Goal: Task Accomplishment & Management: Manage account settings

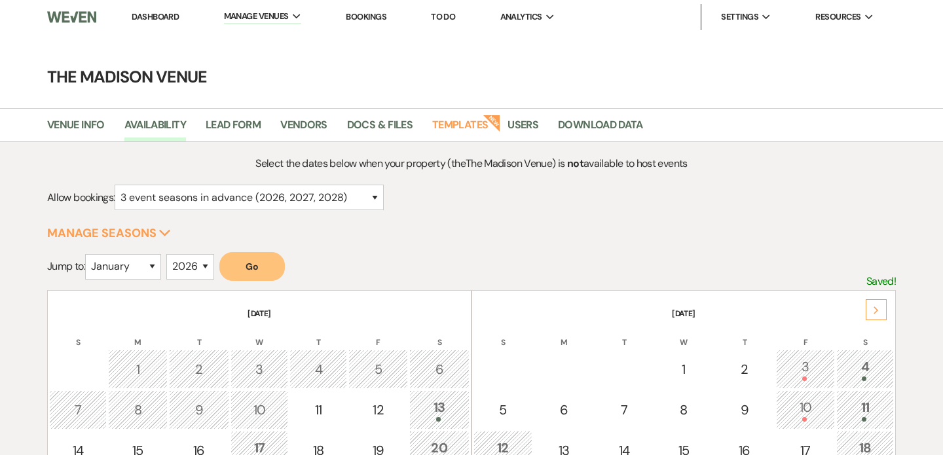
select select "3"
select select "2026"
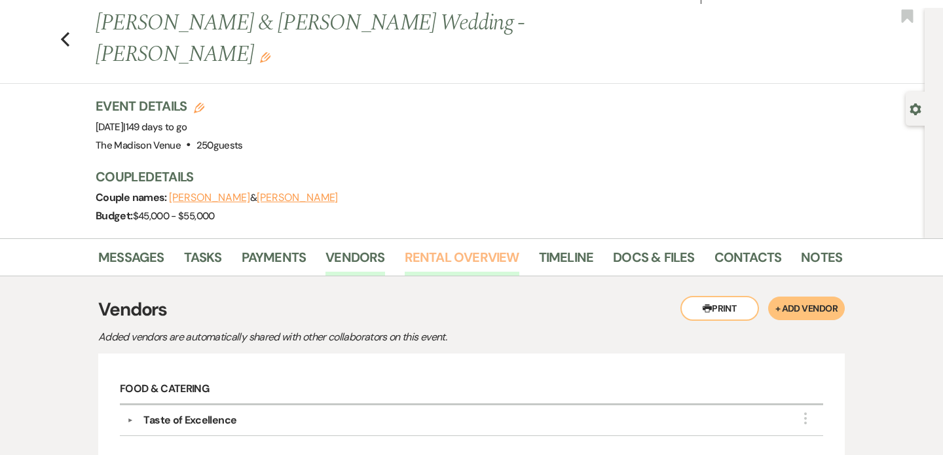
scroll to position [27, 0]
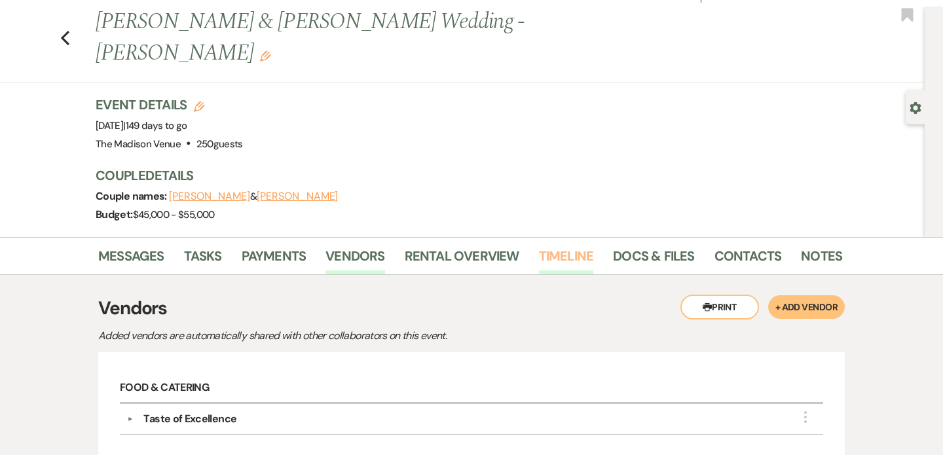
click at [560, 245] on link "Timeline" at bounding box center [566, 259] width 55 height 29
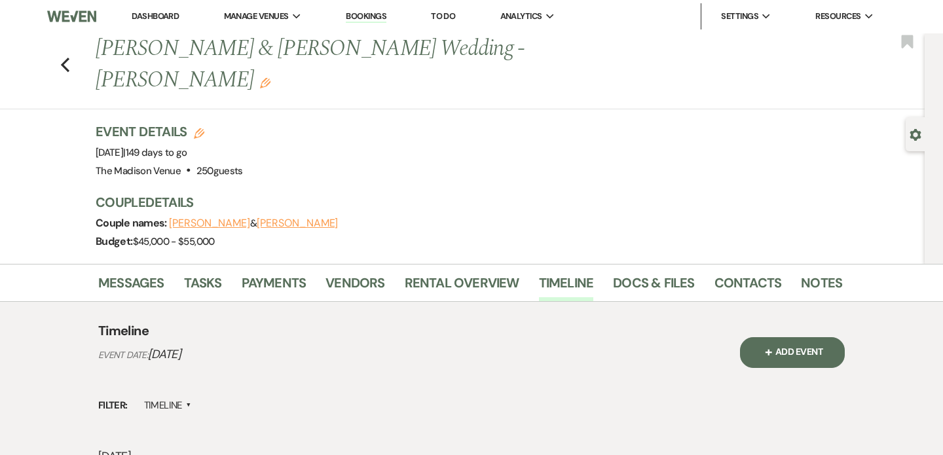
scroll to position [2, 0]
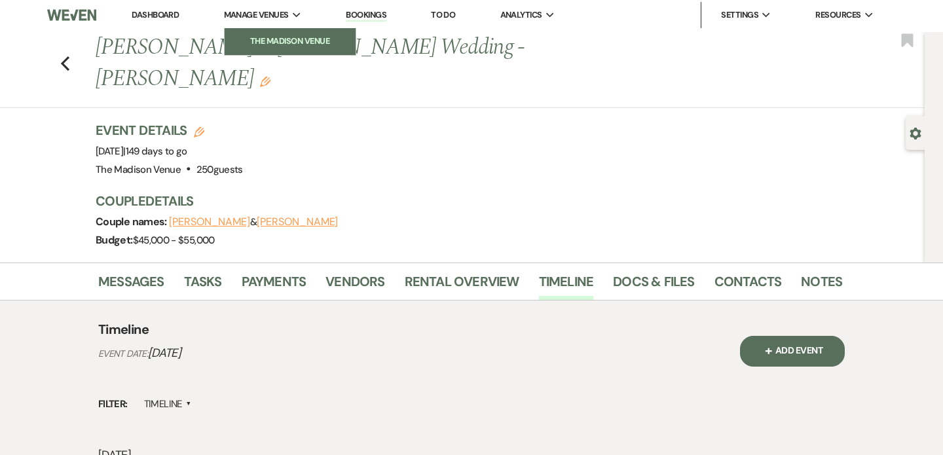
click at [277, 39] on li "The Madison Venue" at bounding box center [290, 41] width 118 height 13
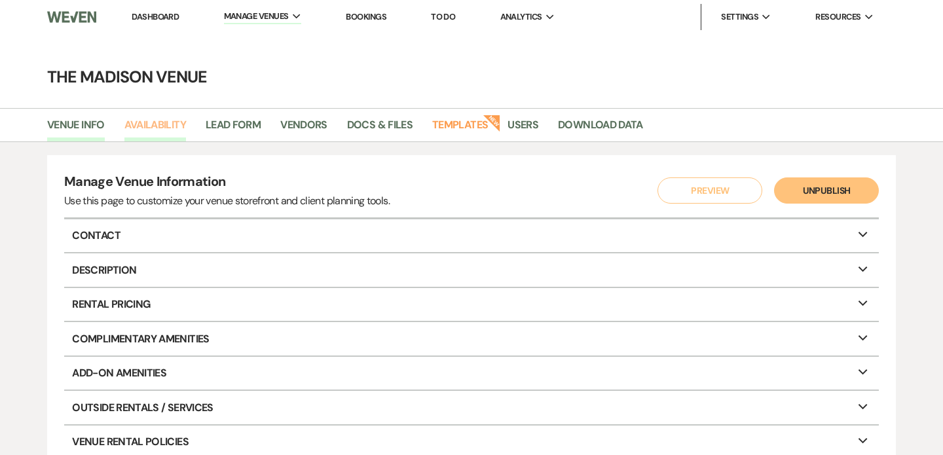
click at [183, 122] on link "Availability" at bounding box center [155, 129] width 62 height 25
select select "3"
select select "2026"
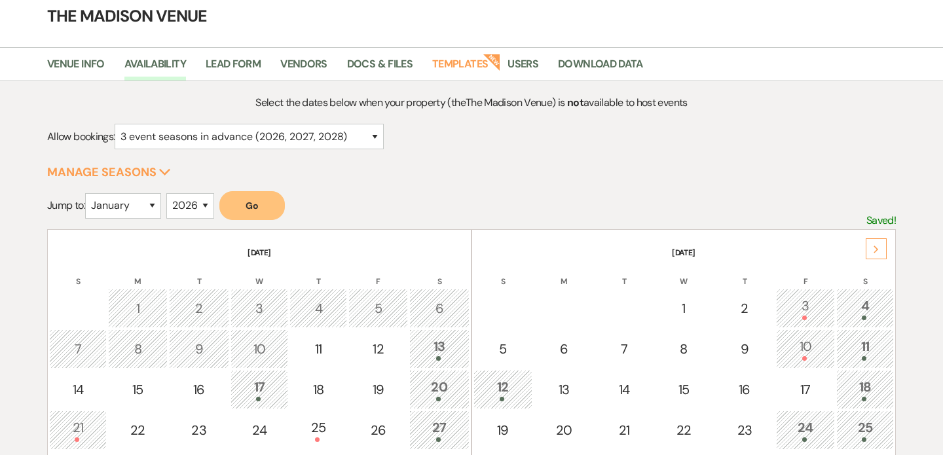
click at [875, 229] on div "Next October 2025 S M T W T F S 1 2 3 4 5 6 7 8 9 10 11 12 13 14 15 16 17 18 19…" at bounding box center [471, 229] width 848 height 0
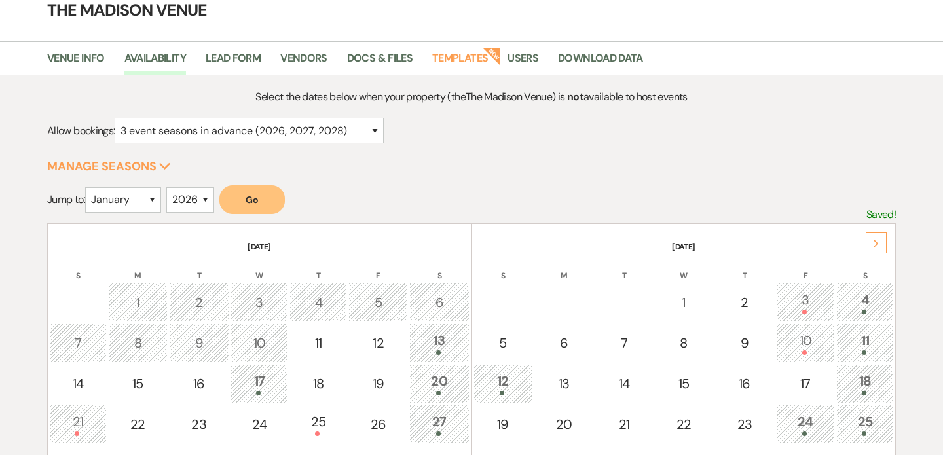
click at [873, 244] on icon "Next" at bounding box center [876, 244] width 7 height 8
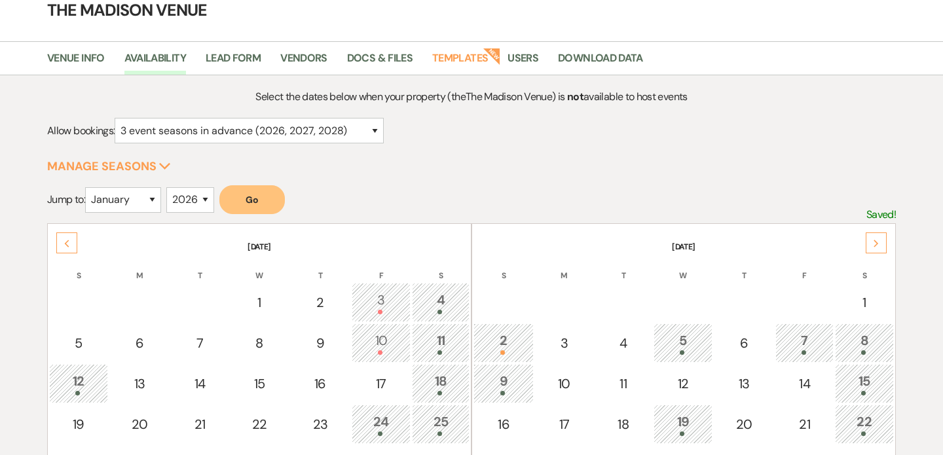
click at [871, 244] on div "Next" at bounding box center [875, 242] width 21 height 21
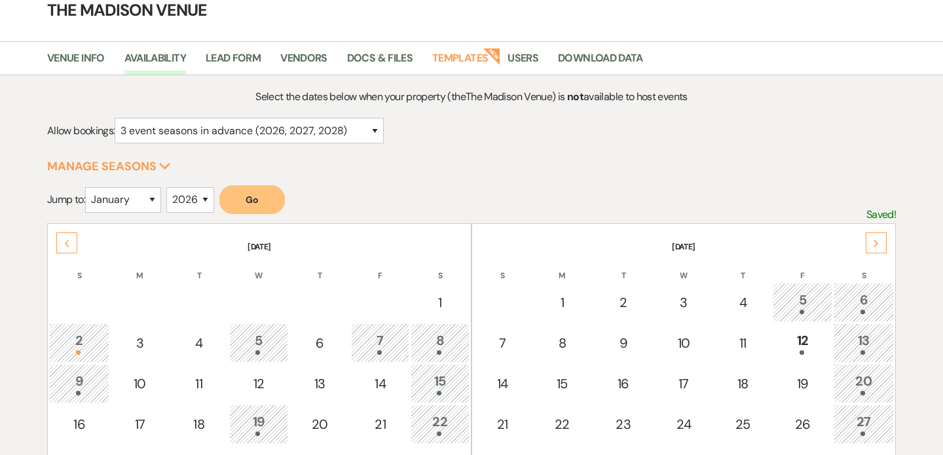
click at [809, 293] on div "5" at bounding box center [802, 302] width 45 height 24
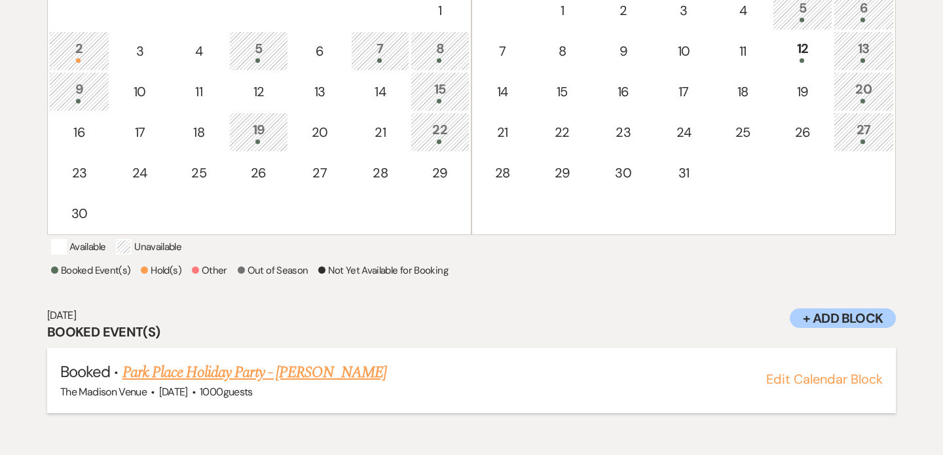
scroll to position [324, 0]
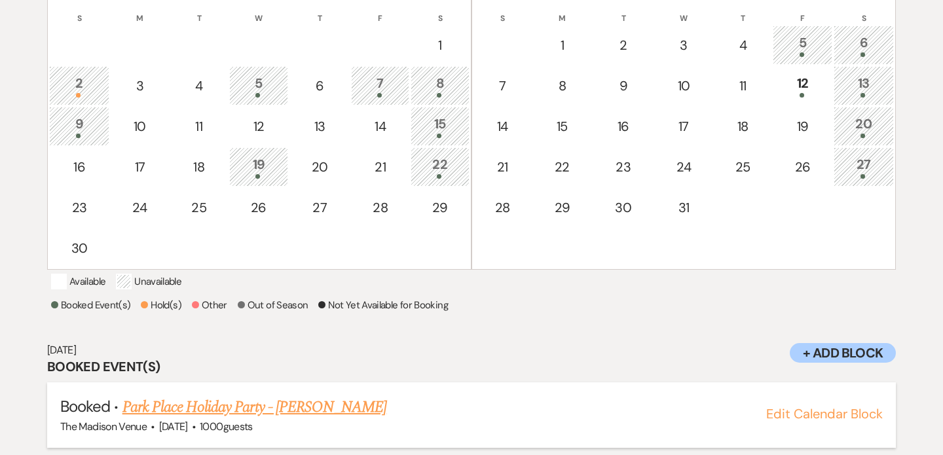
click at [274, 419] on link "Park Place Holiday Party - [PERSON_NAME]" at bounding box center [254, 407] width 264 height 24
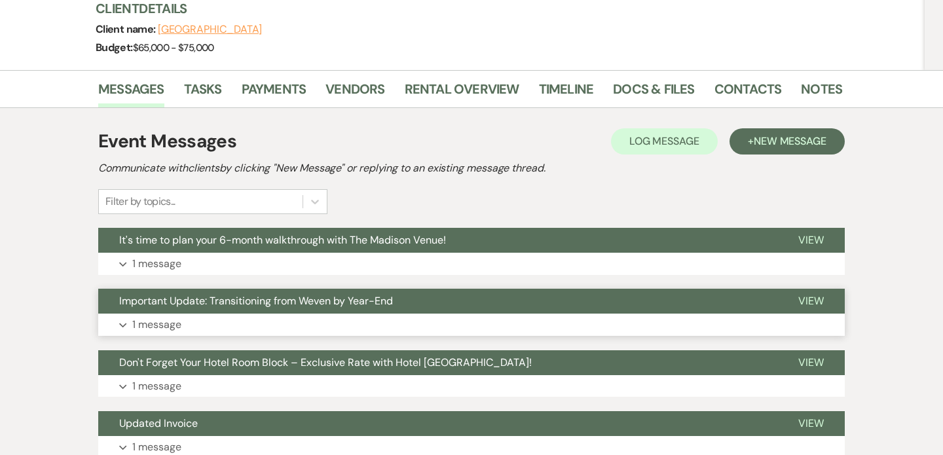
scroll to position [168, 0]
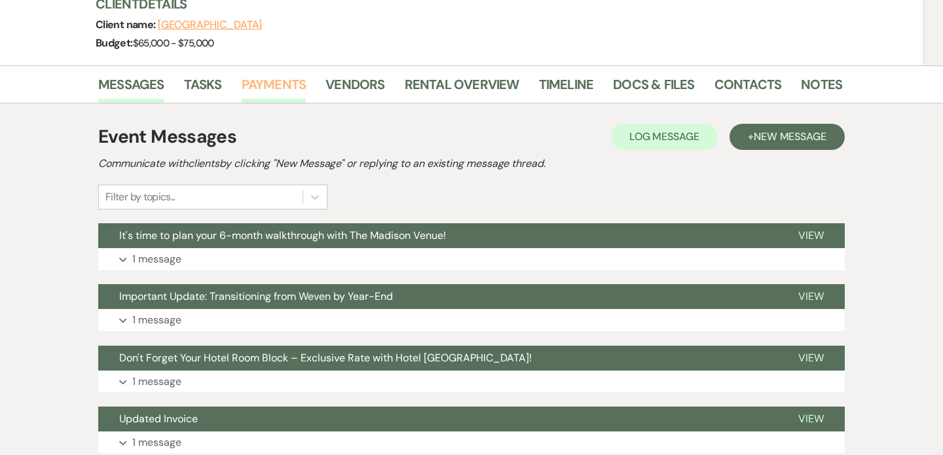
click at [283, 86] on link "Payments" at bounding box center [274, 88] width 65 height 29
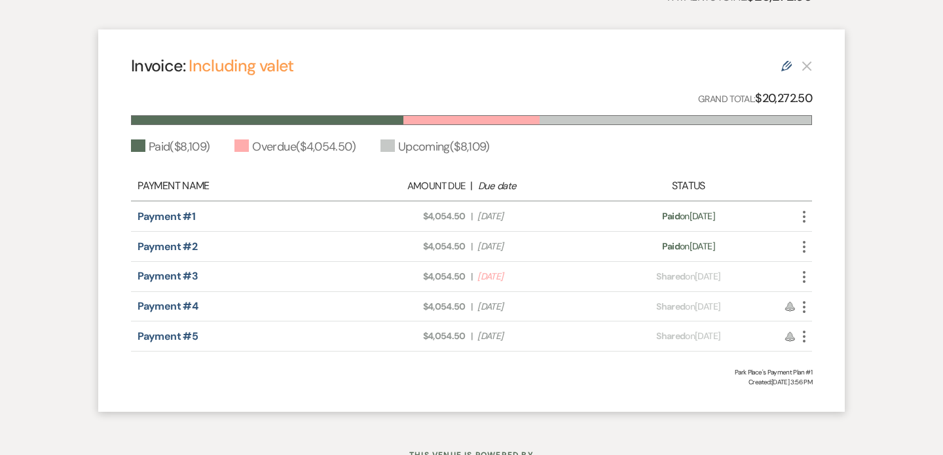
scroll to position [425, 0]
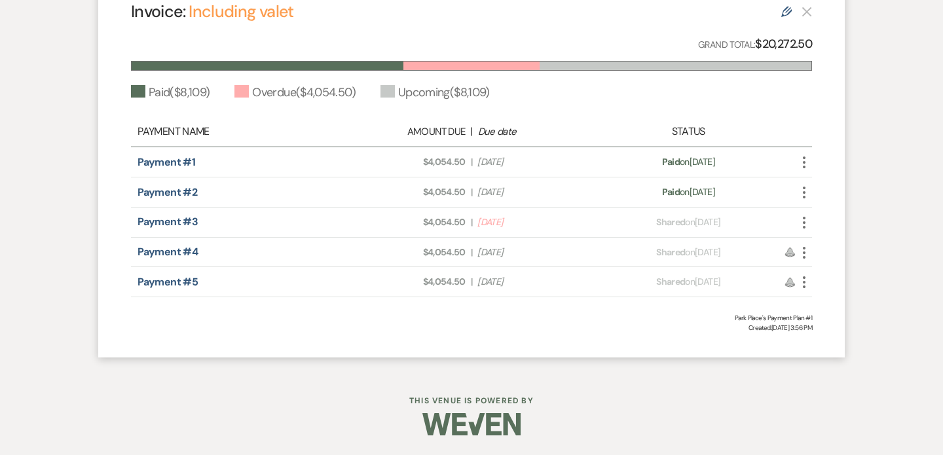
click at [804, 222] on use "button" at bounding box center [804, 223] width 3 height 12
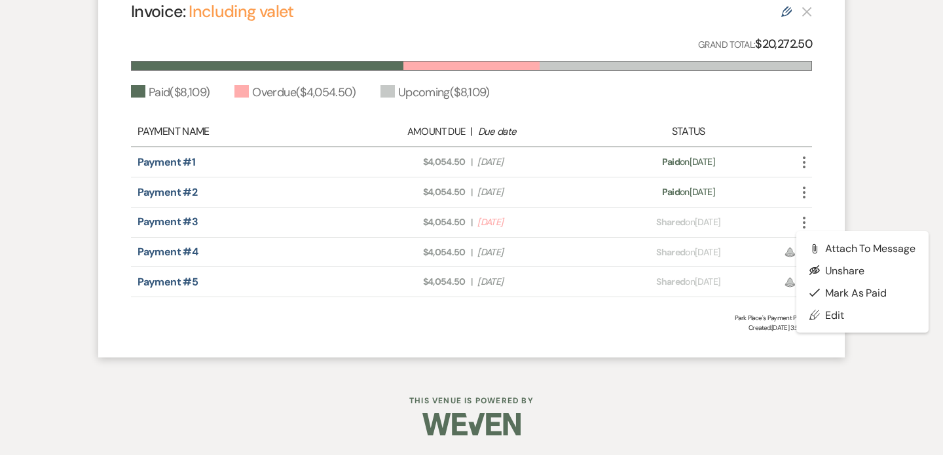
click at [604, 346] on div "Invoice: Including valet Edit Grand Total: $20,272.50 Paid ( $8,109 ) Overdue (…" at bounding box center [471, 166] width 746 height 382
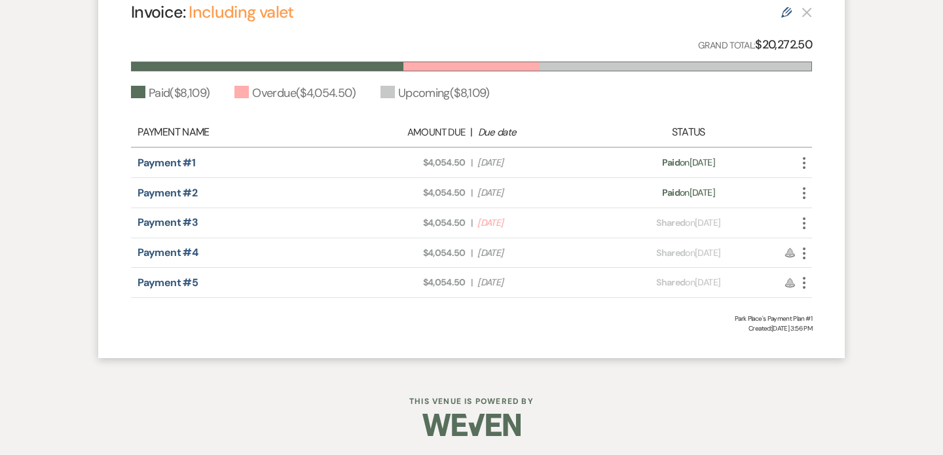
scroll to position [416, 0]
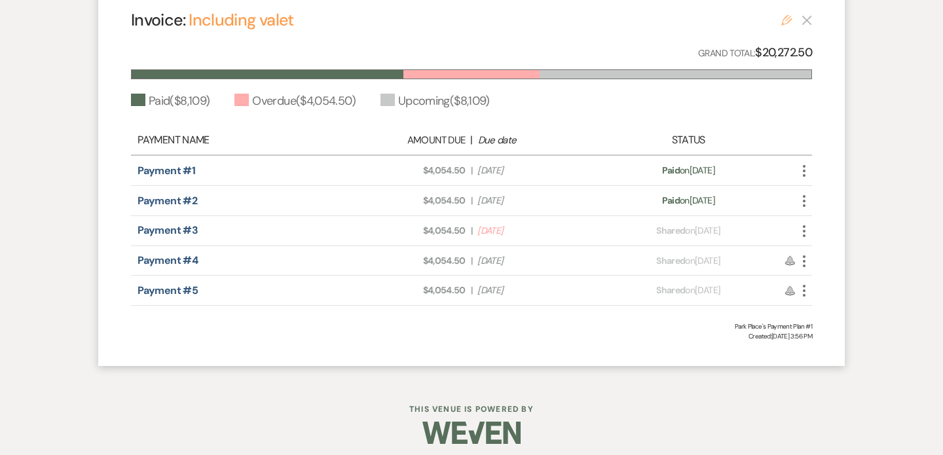
click at [790, 23] on icon "Edit" at bounding box center [786, 20] width 10 height 10
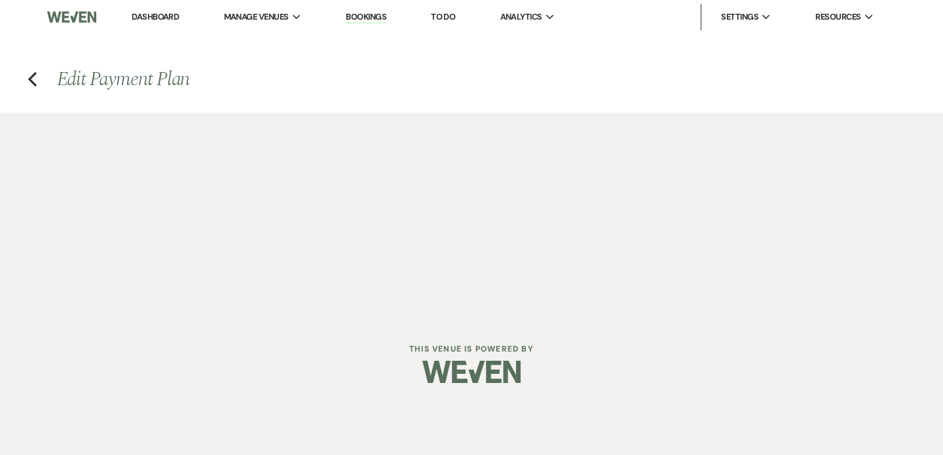
select select "21162"
select select "1"
select select "true"
select select "1"
select select "true"
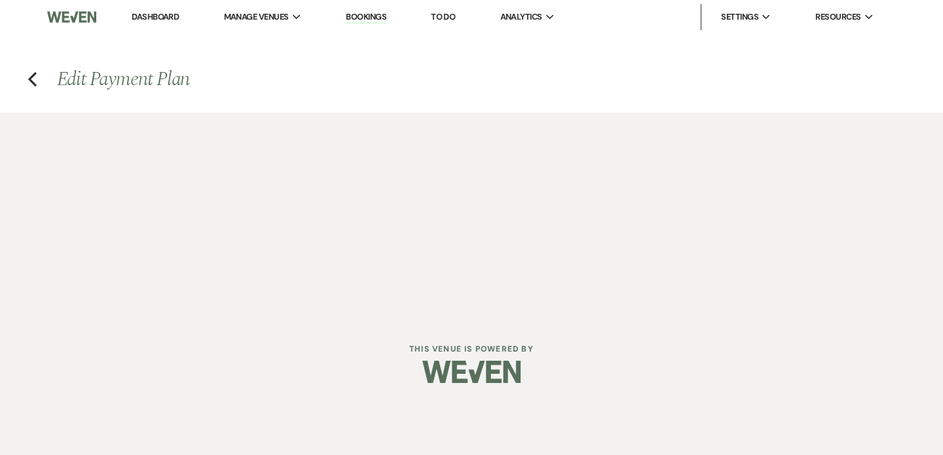
select select "2"
select select "percentage"
select select "true"
select select "2"
select select "percentage"
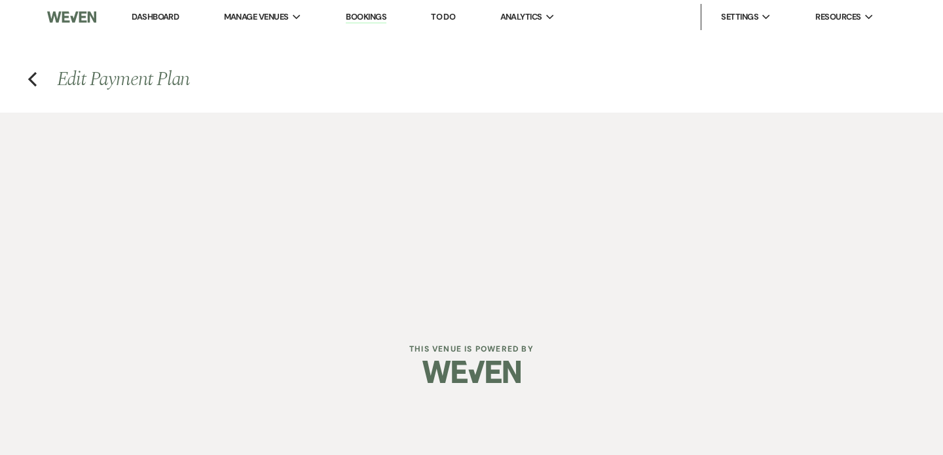
select select "true"
select select "client"
select select "weeks"
select select "client"
select select "days"
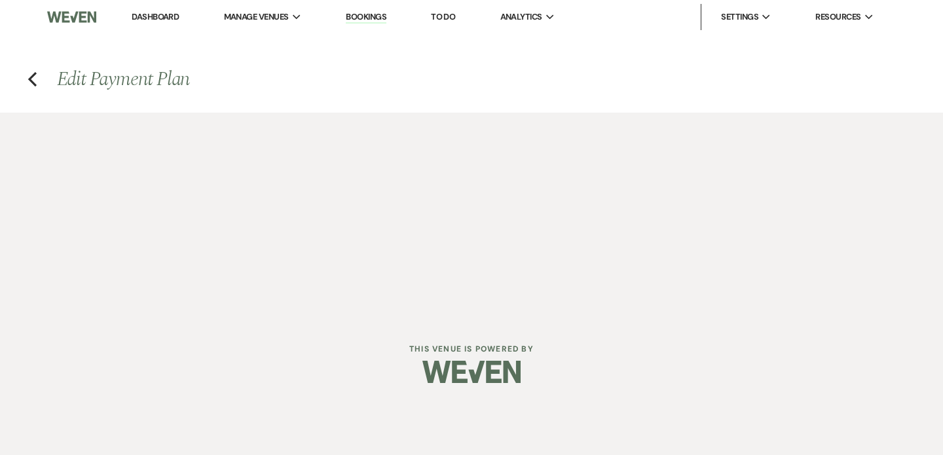
select select "2"
select select "percentage"
select select "true"
select select "client"
select select "weeks"
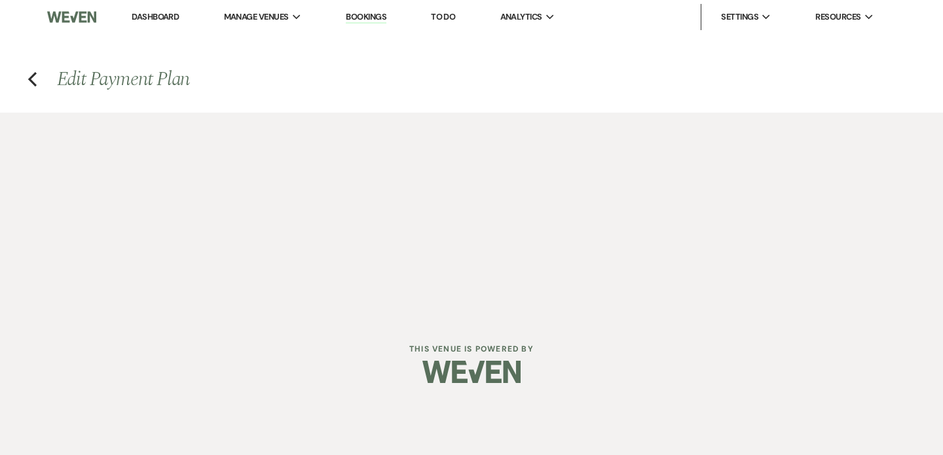
select select "client"
select select "days"
select select "client"
select select "months"
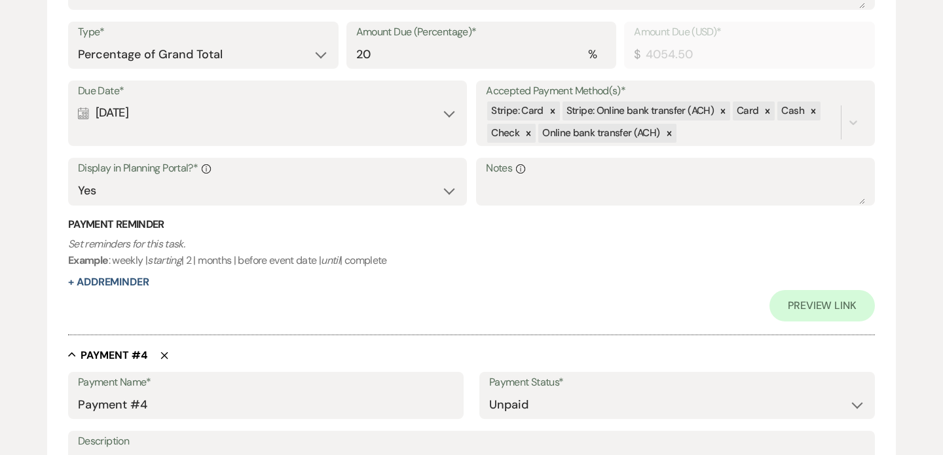
scroll to position [1514, 0]
click at [132, 284] on button "+ Add Reminder" at bounding box center [108, 283] width 81 height 10
select select "client"
select select "days"
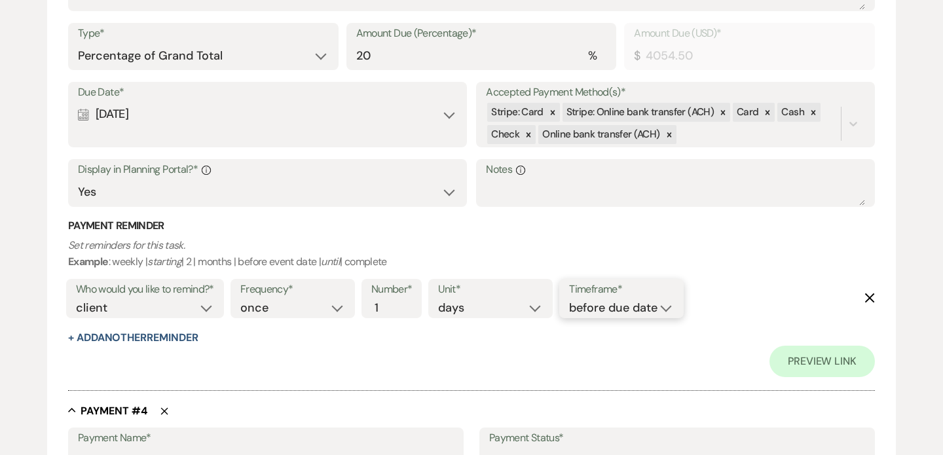
click at [600, 314] on select "before due date after due date on due date on custom date" at bounding box center [621, 308] width 105 height 18
select select "afterDueDate"
click at [572, 299] on select "before due date after due date on due date on custom date" at bounding box center [621, 308] width 105 height 18
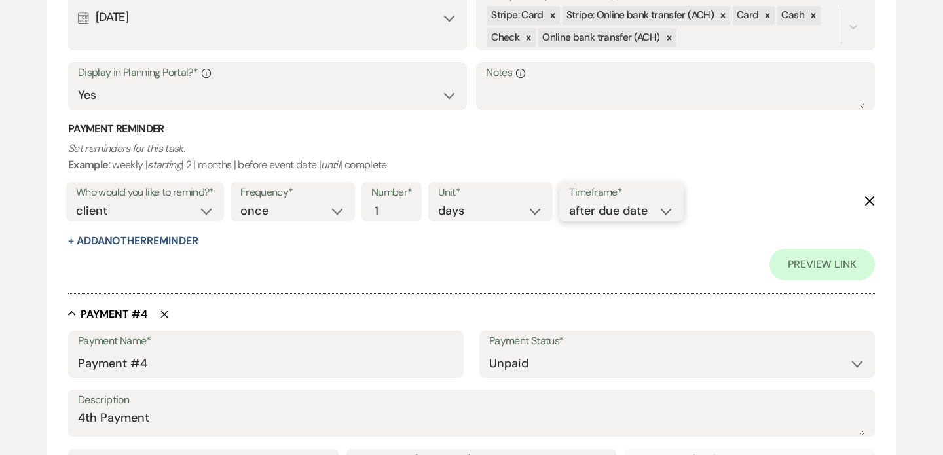
scroll to position [1631, 0]
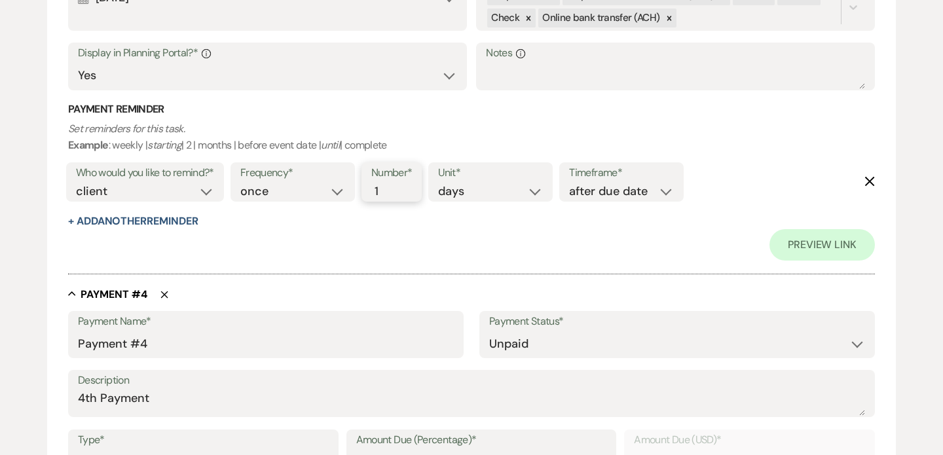
type input "2"
click at [390, 190] on input "2" at bounding box center [384, 192] width 27 height 18
click at [464, 193] on select "days weeks months" at bounding box center [490, 192] width 105 height 18
select select "weeks"
click at [441, 183] on select "days weeks months" at bounding box center [490, 192] width 105 height 18
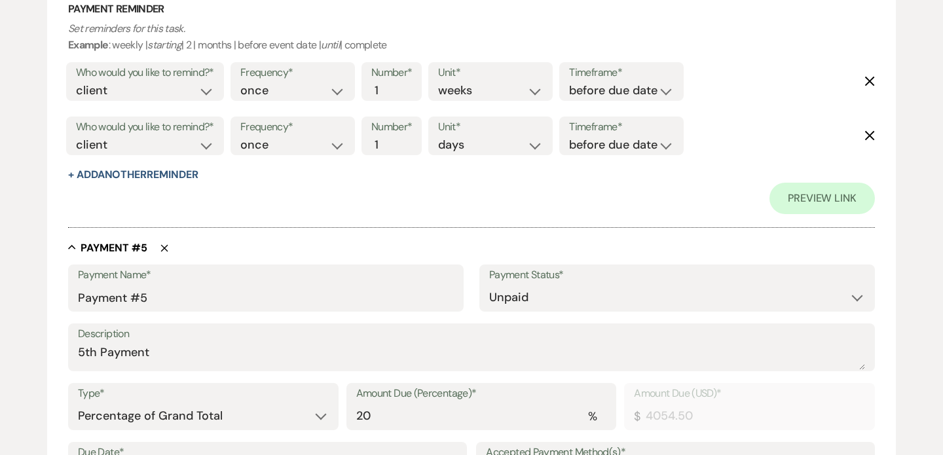
scroll to position [2816, 0]
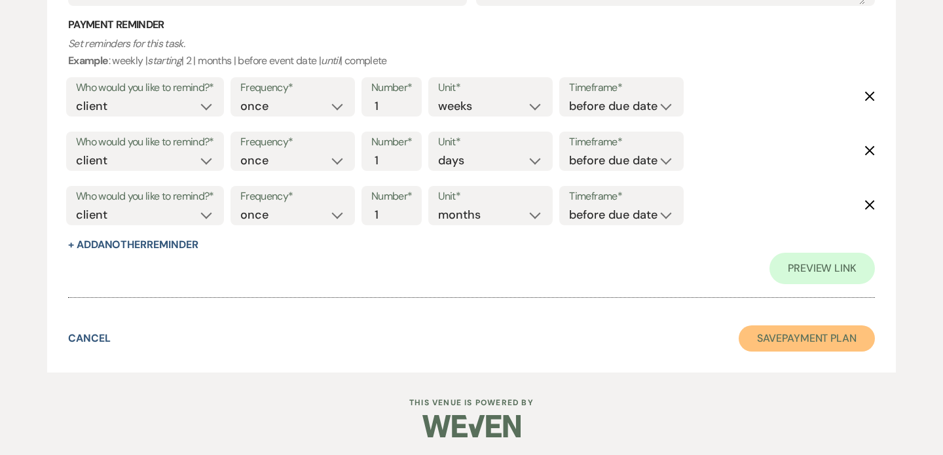
drag, startPoint x: 771, startPoint y: 327, endPoint x: 733, endPoint y: 321, distance: 39.0
click at [771, 325] on button "Save Payment Plan" at bounding box center [806, 338] width 136 height 26
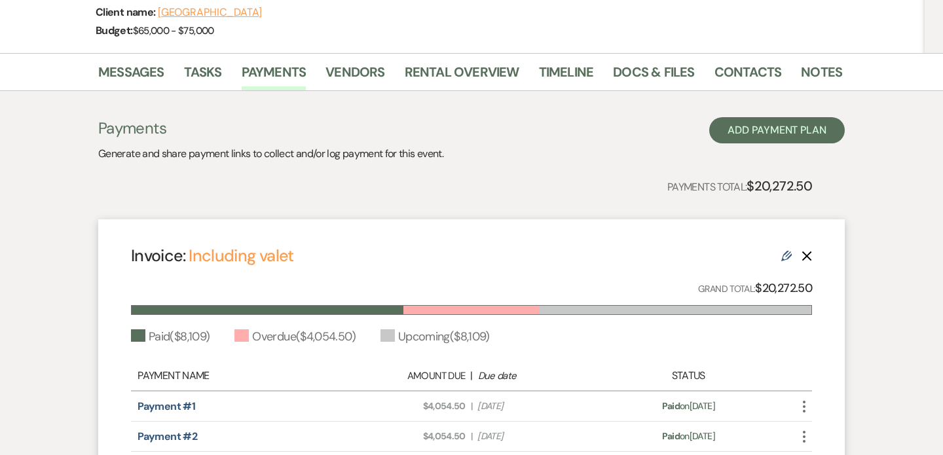
scroll to position [425, 0]
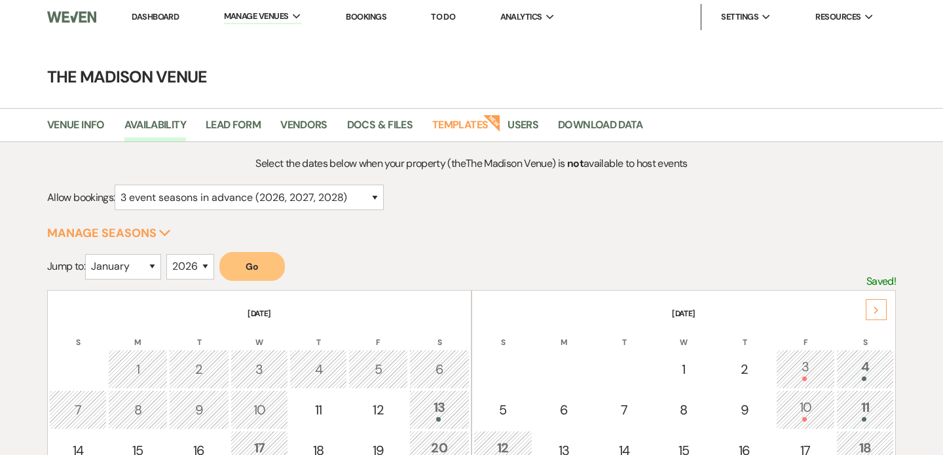
select select "3"
select select "2026"
click at [153, 19] on link "Dashboard" at bounding box center [155, 16] width 47 height 11
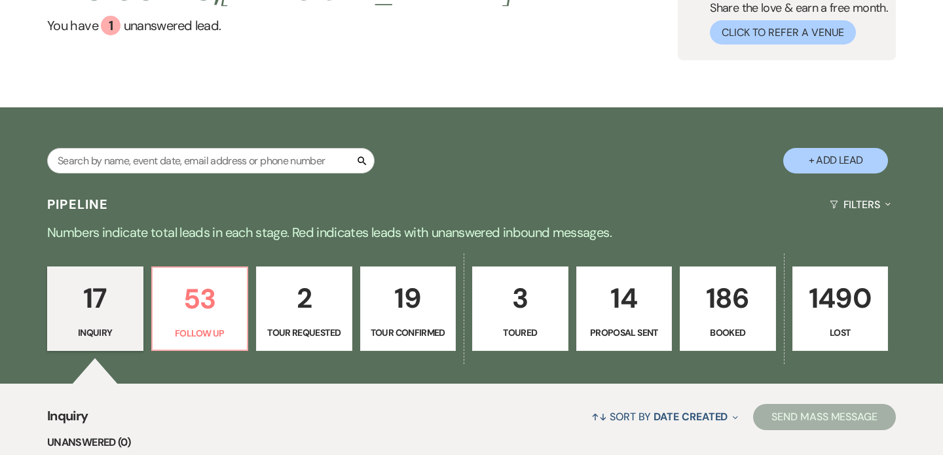
scroll to position [130, 0]
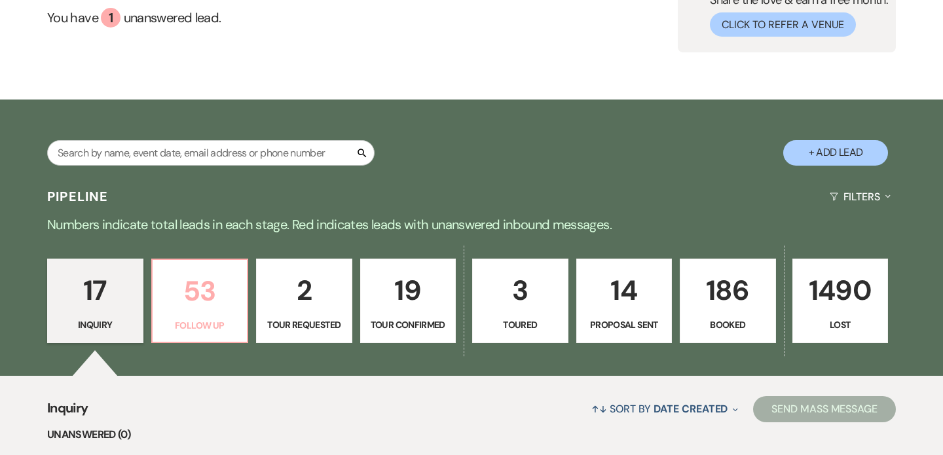
click at [198, 304] on p "53" at bounding box center [199, 291] width 79 height 44
select select "9"
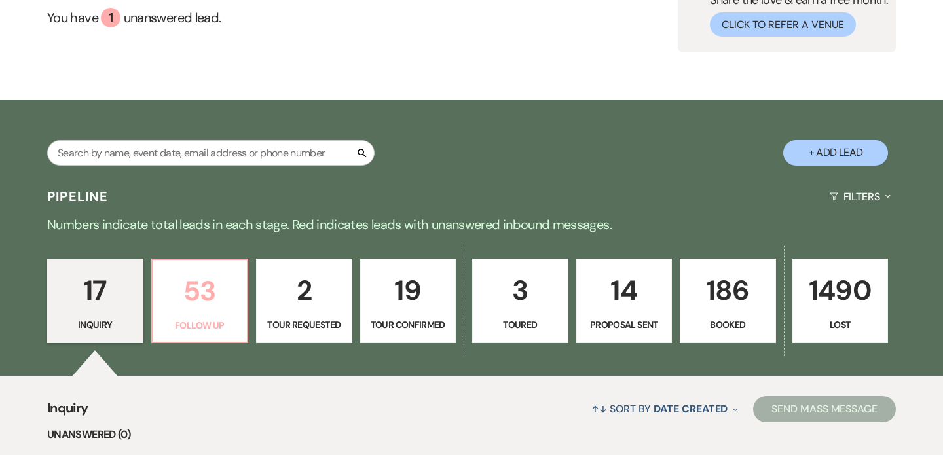
select select "9"
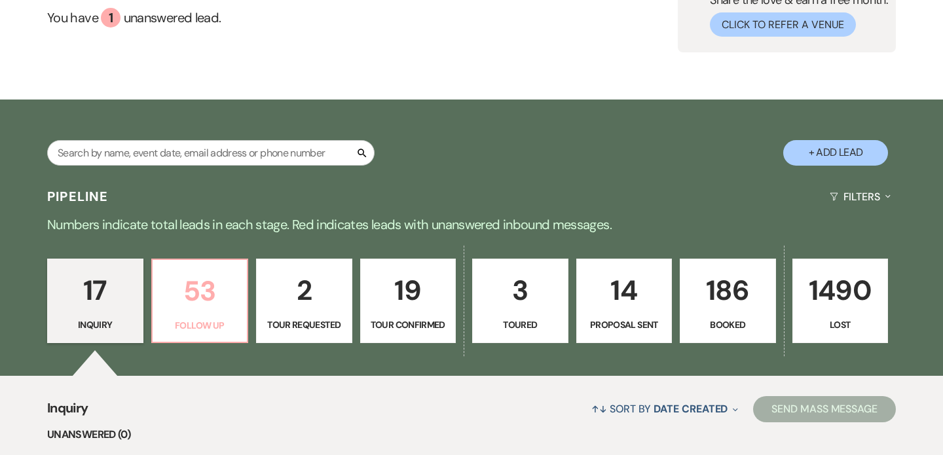
select select "9"
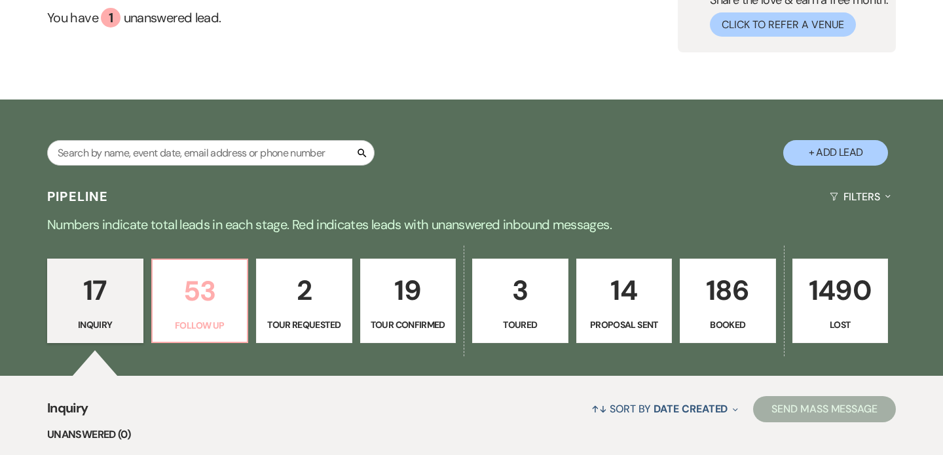
select select "9"
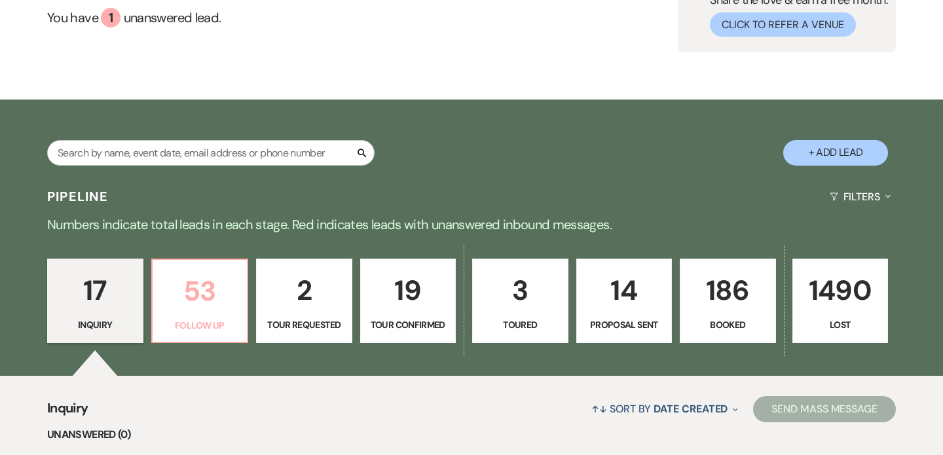
select select "9"
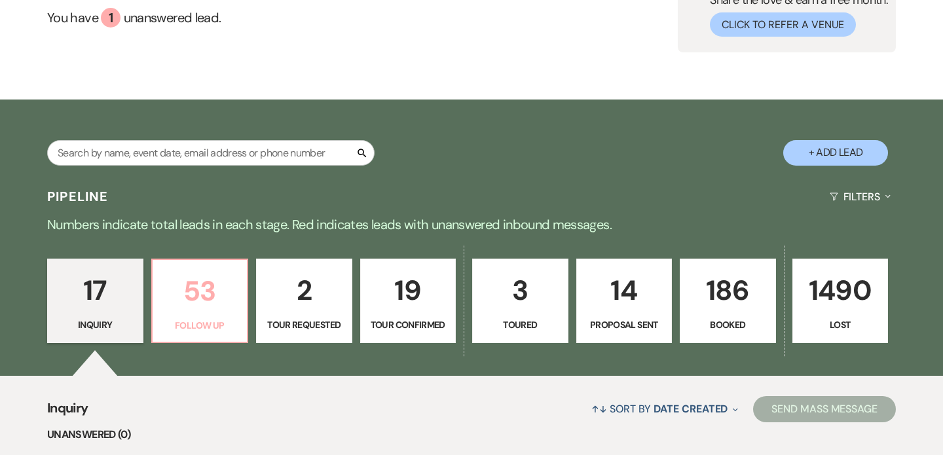
select select "9"
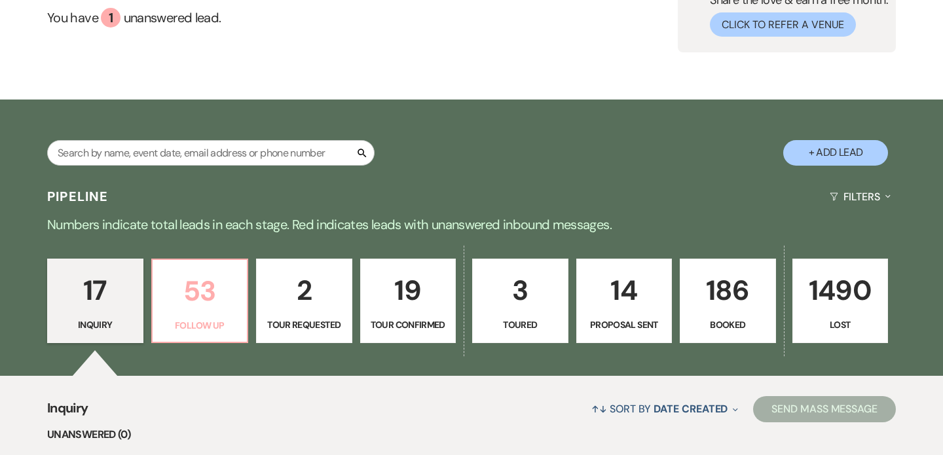
select select "9"
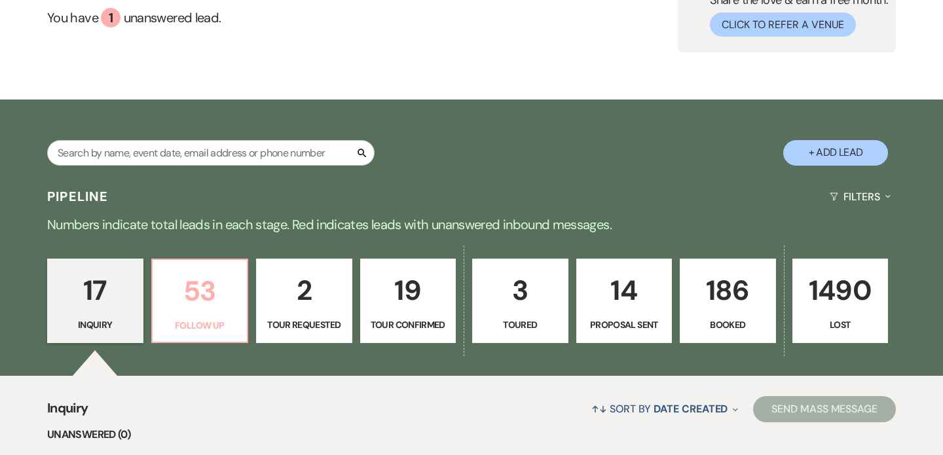
select select "9"
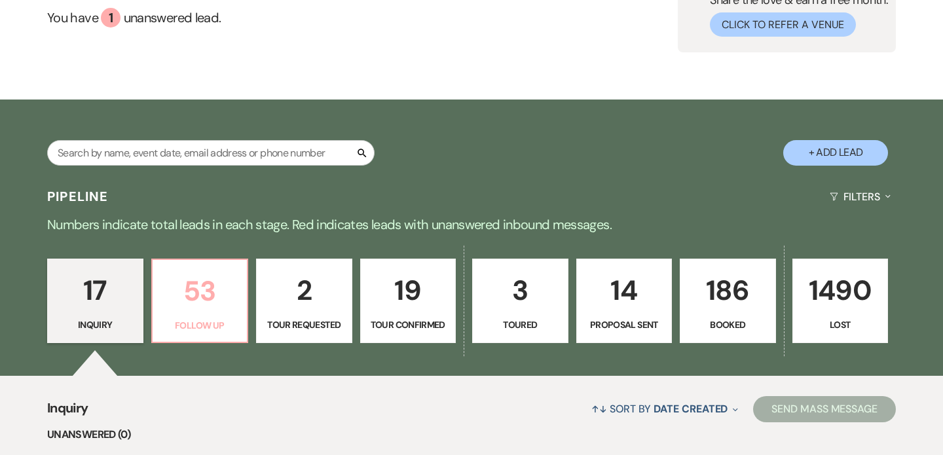
select select "9"
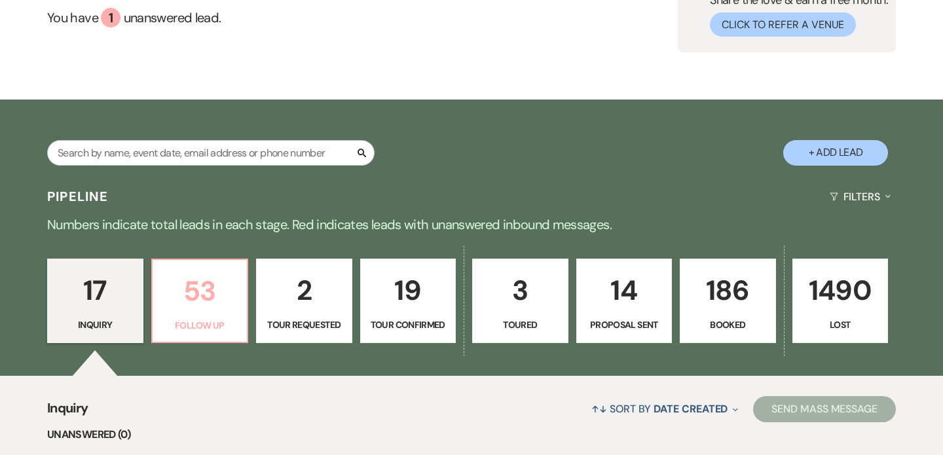
select select "9"
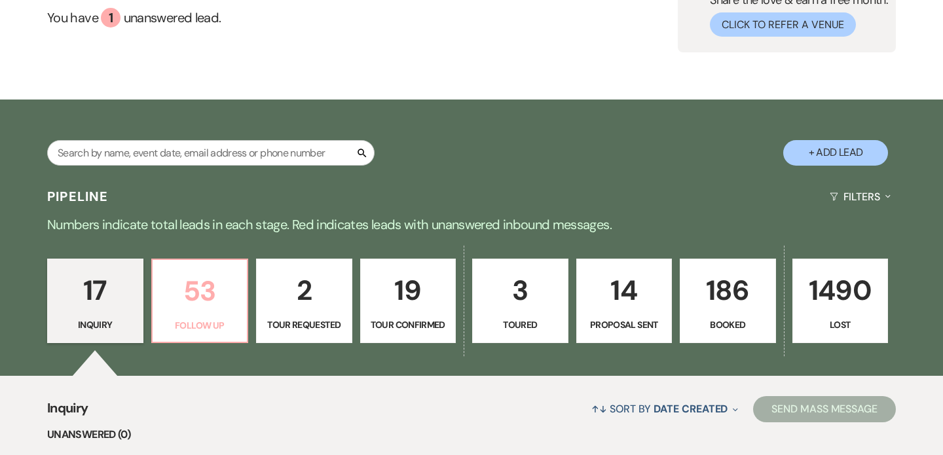
select select "9"
